Goal: Find specific page/section: Find specific page/section

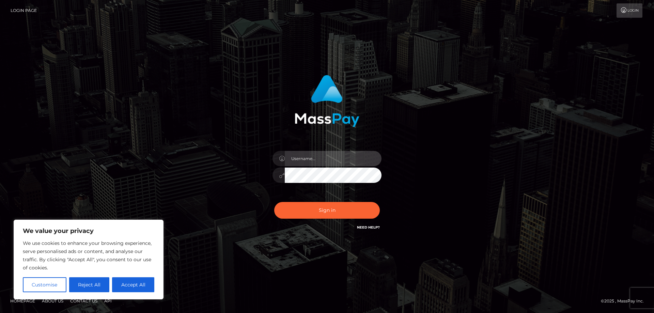
click at [304, 160] on input "text" at bounding box center [333, 158] width 97 height 15
click at [367, 223] on div "Sign in Need Help?" at bounding box center [326, 213] width 119 height 30
click at [365, 226] on link "Need Help?" at bounding box center [368, 227] width 23 height 4
click at [374, 228] on link "Need Help?" at bounding box center [368, 227] width 23 height 4
click at [134, 287] on button "Accept All" at bounding box center [133, 284] width 42 height 15
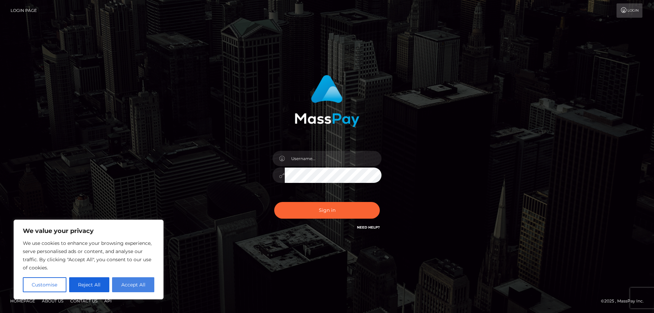
checkbox input "true"
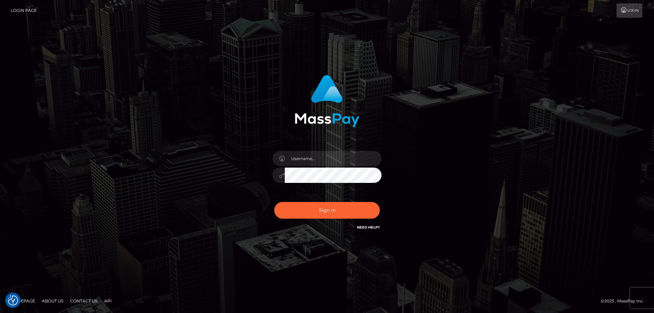
click at [369, 228] on link "Need Help?" at bounding box center [368, 227] width 23 height 4
click at [10, 300] on img "Consent Preferences" at bounding box center [13, 300] width 10 height 10
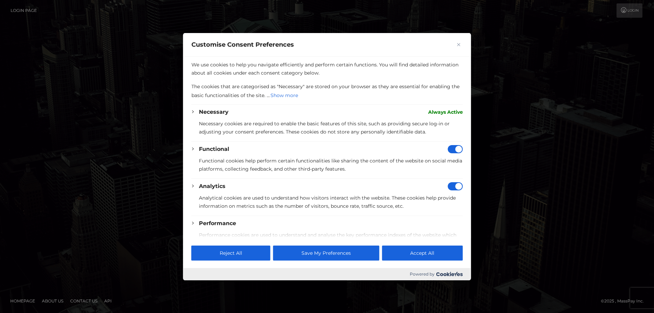
click at [461, 41] on button "Close" at bounding box center [459, 45] width 8 height 8
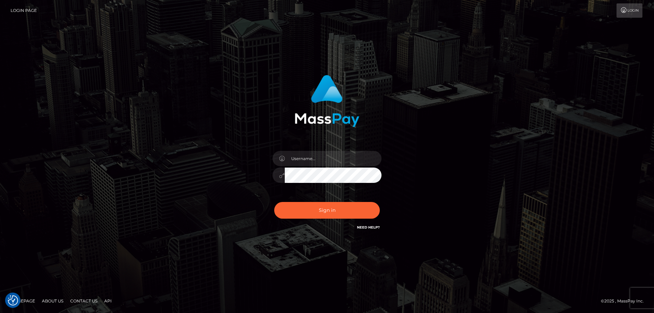
click at [27, 12] on link "Login Page" at bounding box center [24, 10] width 26 height 14
